Goal: Task Accomplishment & Management: Use online tool/utility

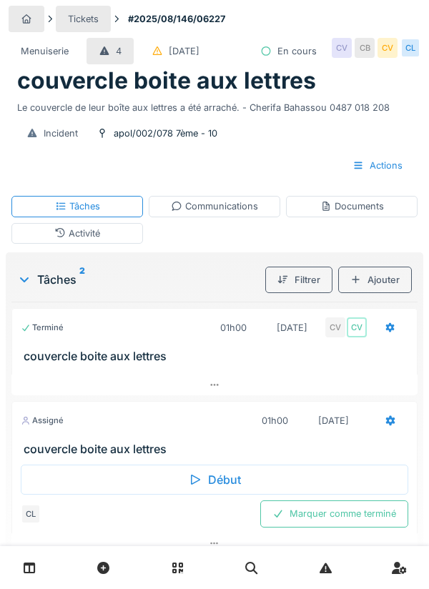
click at [224, 472] on div "Début" at bounding box center [214, 479] width 387 height 30
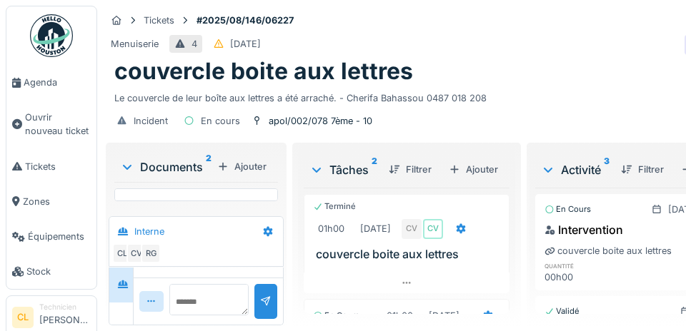
scroll to position [121, 0]
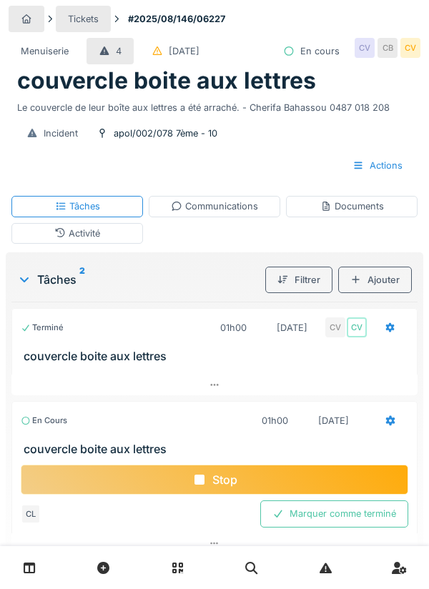
click at [219, 214] on div "Communications" at bounding box center [214, 206] width 131 height 21
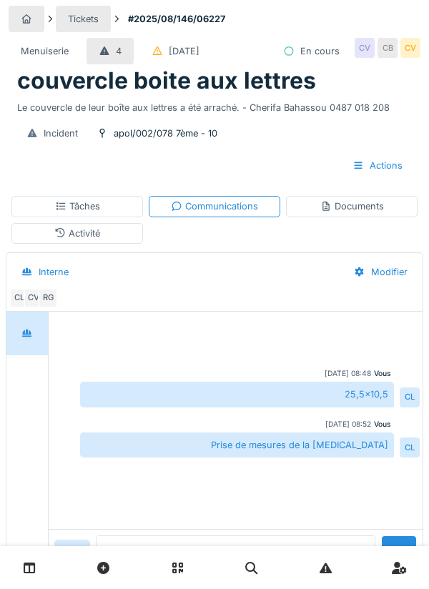
click at [331, 209] on icon at bounding box center [325, 205] width 11 height 9
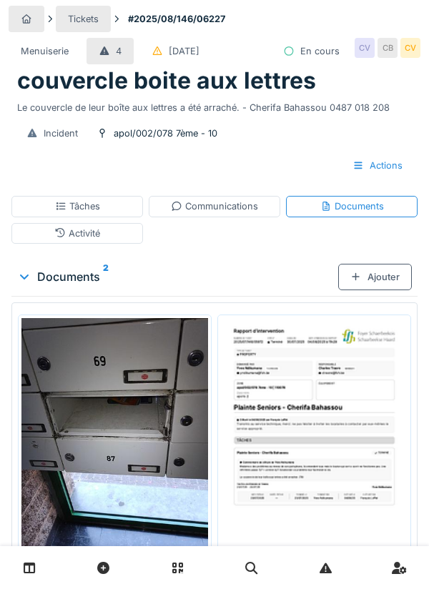
click at [102, 207] on div "Tâches" at bounding box center [76, 206] width 131 height 21
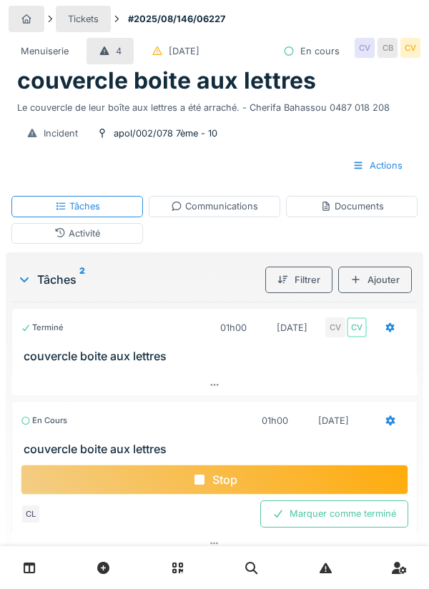
click at [351, 210] on div "Documents" at bounding box center [352, 206] width 64 height 14
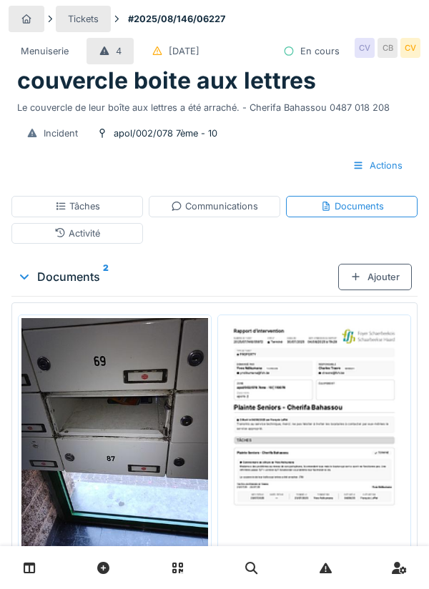
click at [378, 274] on div "Ajouter" at bounding box center [375, 277] width 74 height 26
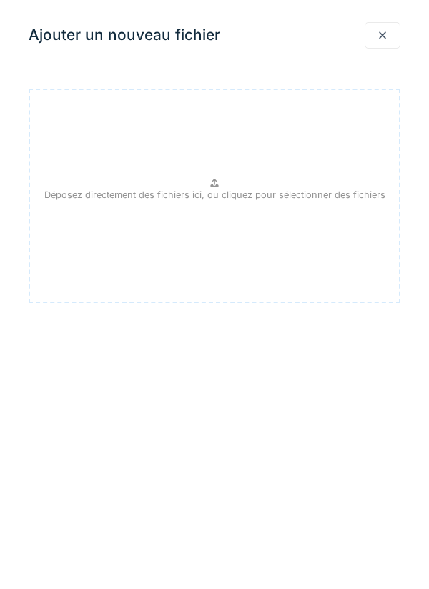
click at [217, 194] on p "Déposez directement des fichiers ici, ou cliquez pour sélectionner des fichiers" at bounding box center [214, 195] width 341 height 14
type input "**********"
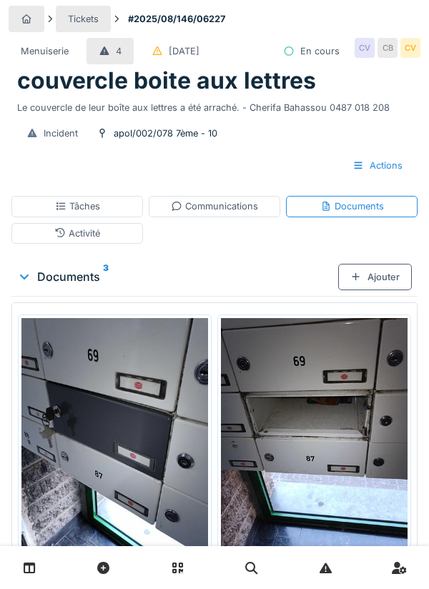
click at [381, 276] on div "Ajouter" at bounding box center [375, 277] width 74 height 26
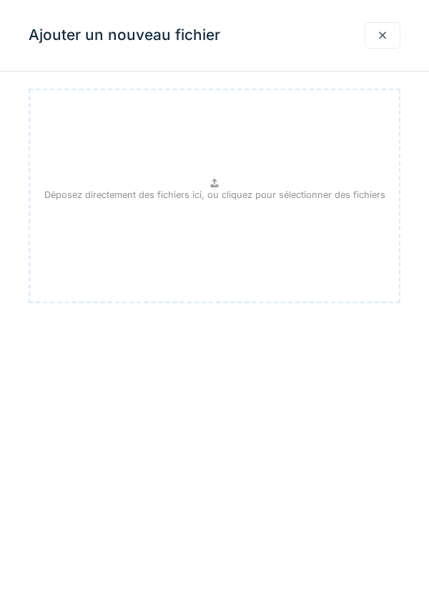
click at [220, 192] on p "Déposez directement des fichiers ici, ou cliquez pour sélectionner des fichiers" at bounding box center [214, 195] width 341 height 14
type input "**********"
